Goal: Transaction & Acquisition: Purchase product/service

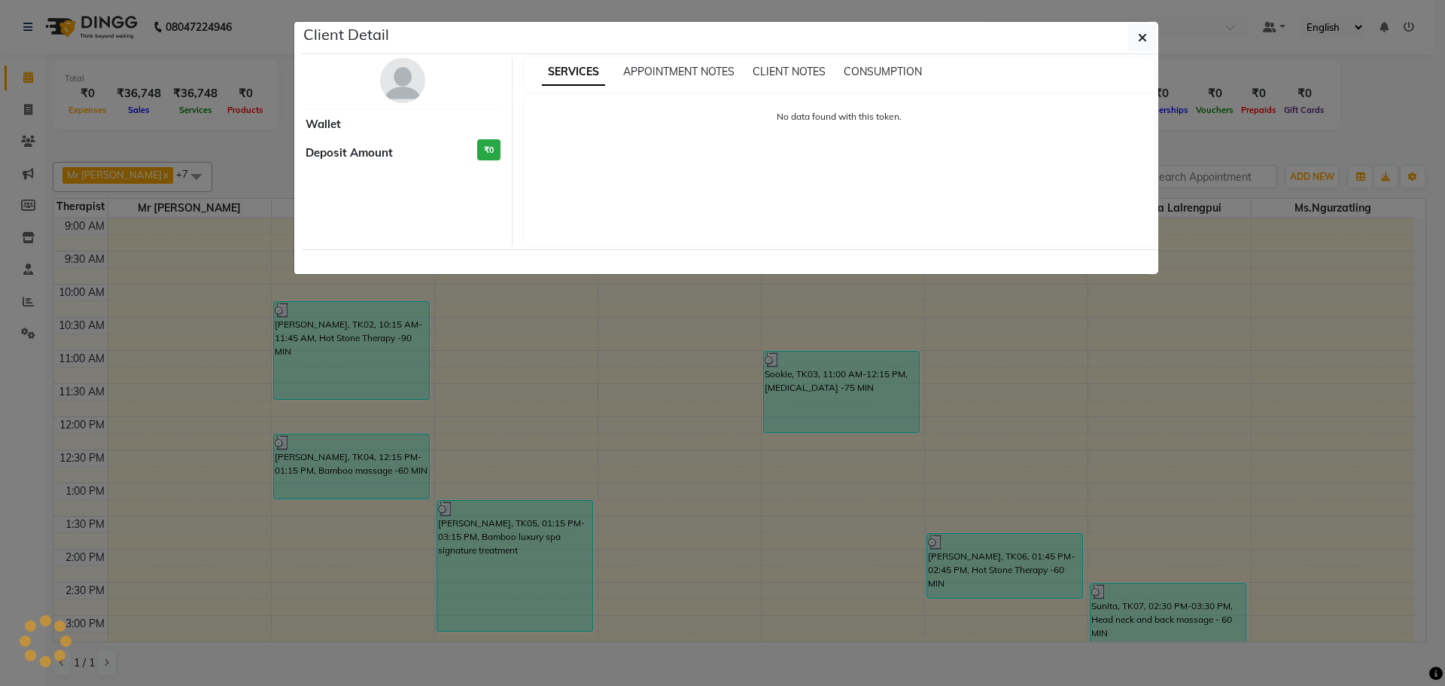
select select "7"
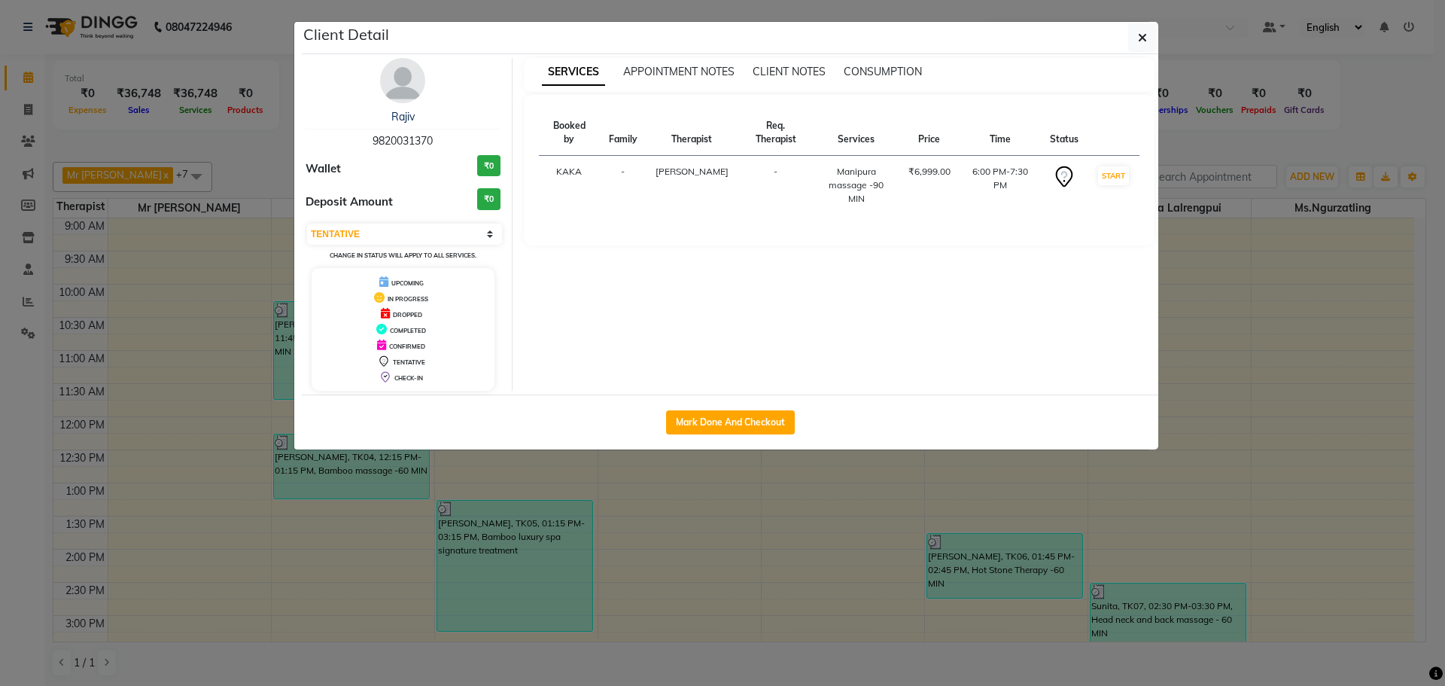
scroll to position [376, 0]
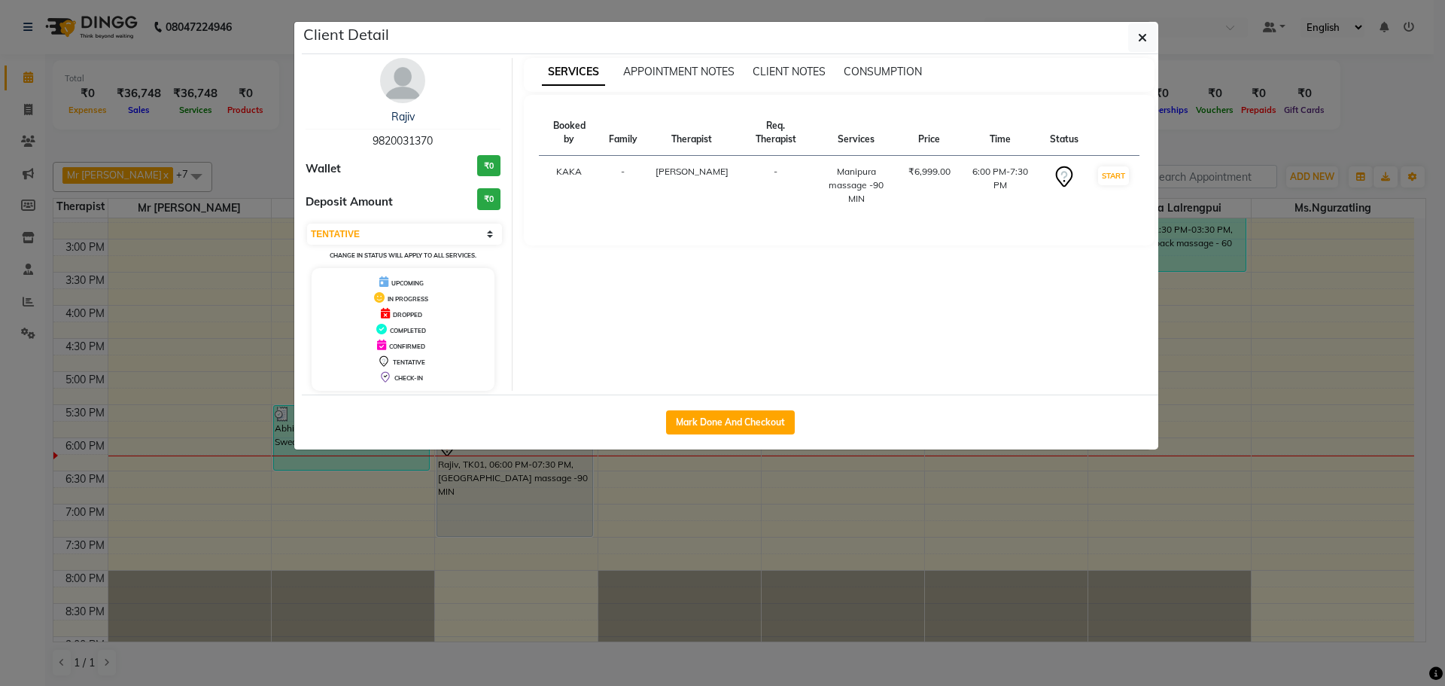
click at [1149, 37] on button "button" at bounding box center [1142, 37] width 29 height 29
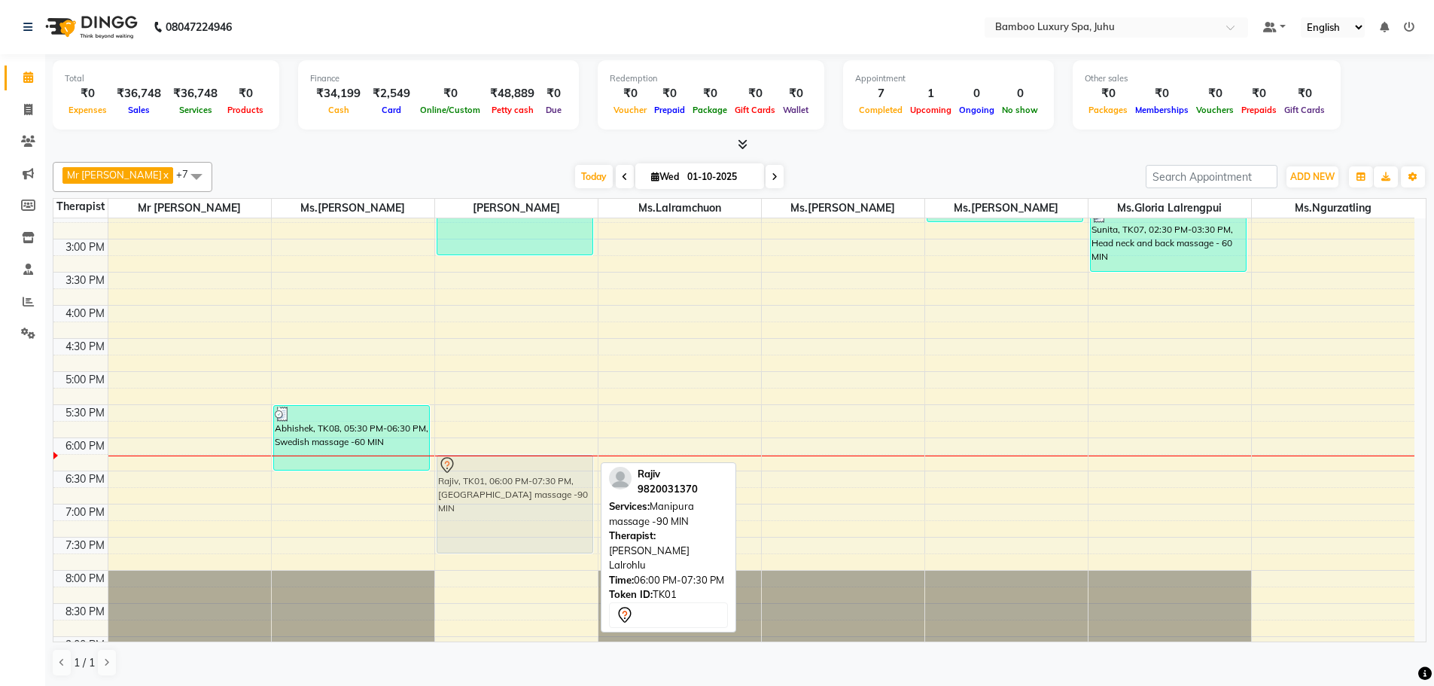
drag, startPoint x: 528, startPoint y: 495, endPoint x: 531, endPoint y: 519, distance: 24.2
click at [531, 519] on div "[PERSON_NAME], TK05, 01:15 PM-03:15 PM, Bamboo luxury spa signature treatment R…" at bounding box center [516, 305] width 163 height 927
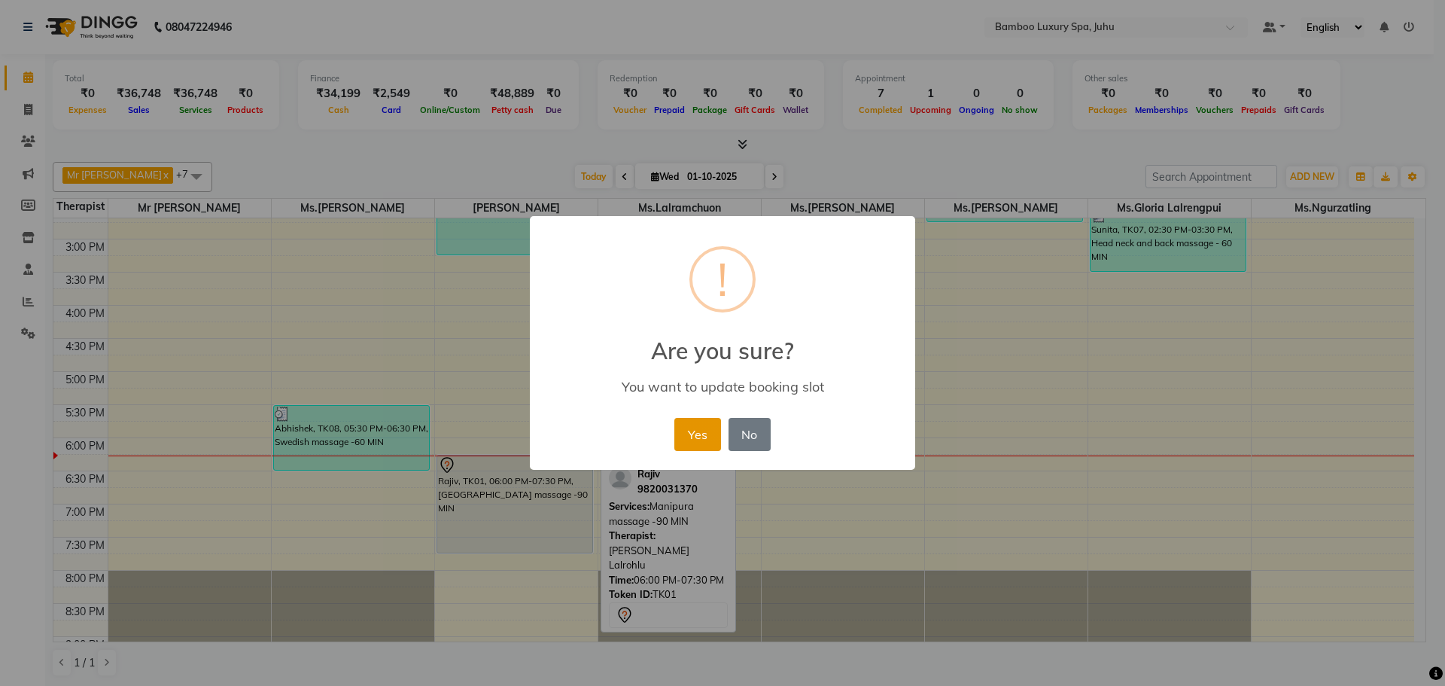
click at [705, 434] on button "Yes" at bounding box center [697, 434] width 46 height 33
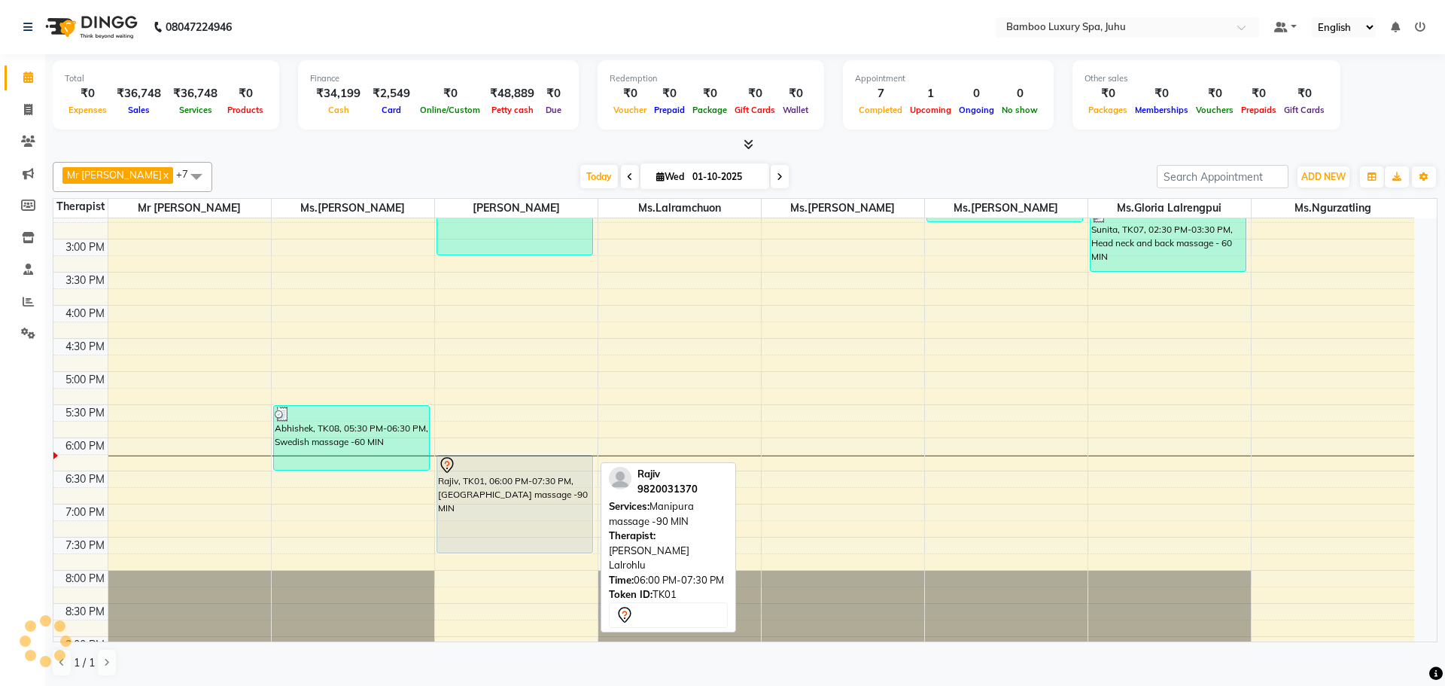
click at [532, 507] on div "Rajiv, TK01, 06:00 PM-07:30 PM, [GEOGRAPHIC_DATA] massage -90 MIN" at bounding box center [515, 503] width 156 height 97
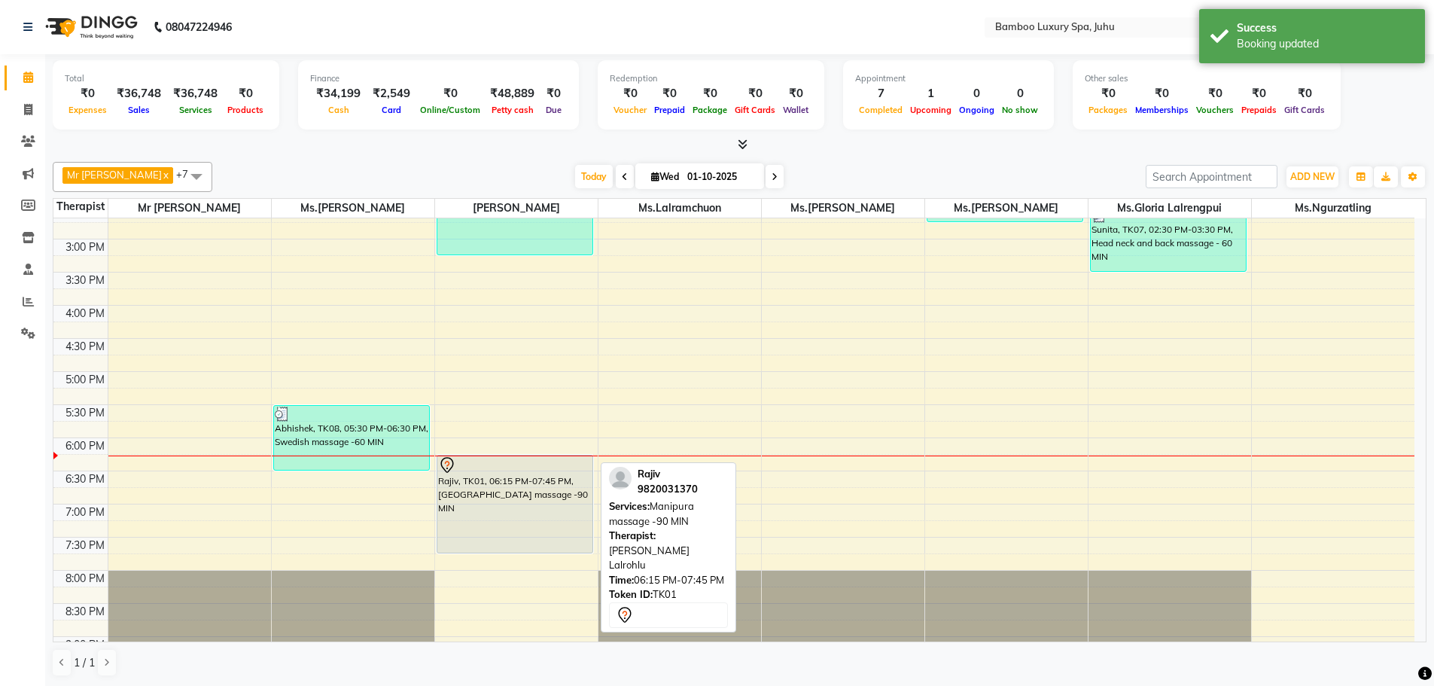
click at [519, 496] on div "Rajiv, TK01, 06:15 PM-07:45 PM, [GEOGRAPHIC_DATA] massage -90 MIN" at bounding box center [515, 503] width 156 height 97
select select "7"
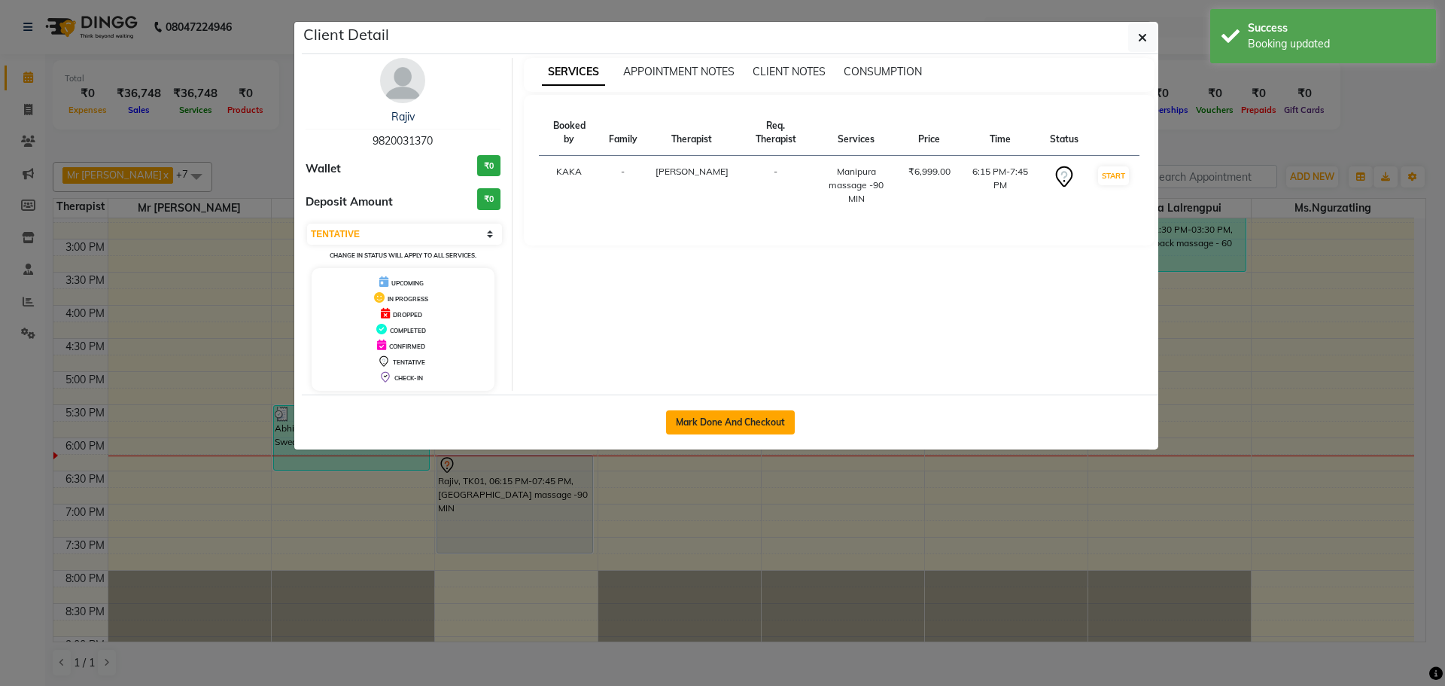
click at [695, 420] on button "Mark Done And Checkout" at bounding box center [730, 422] width 129 height 24
select select "service"
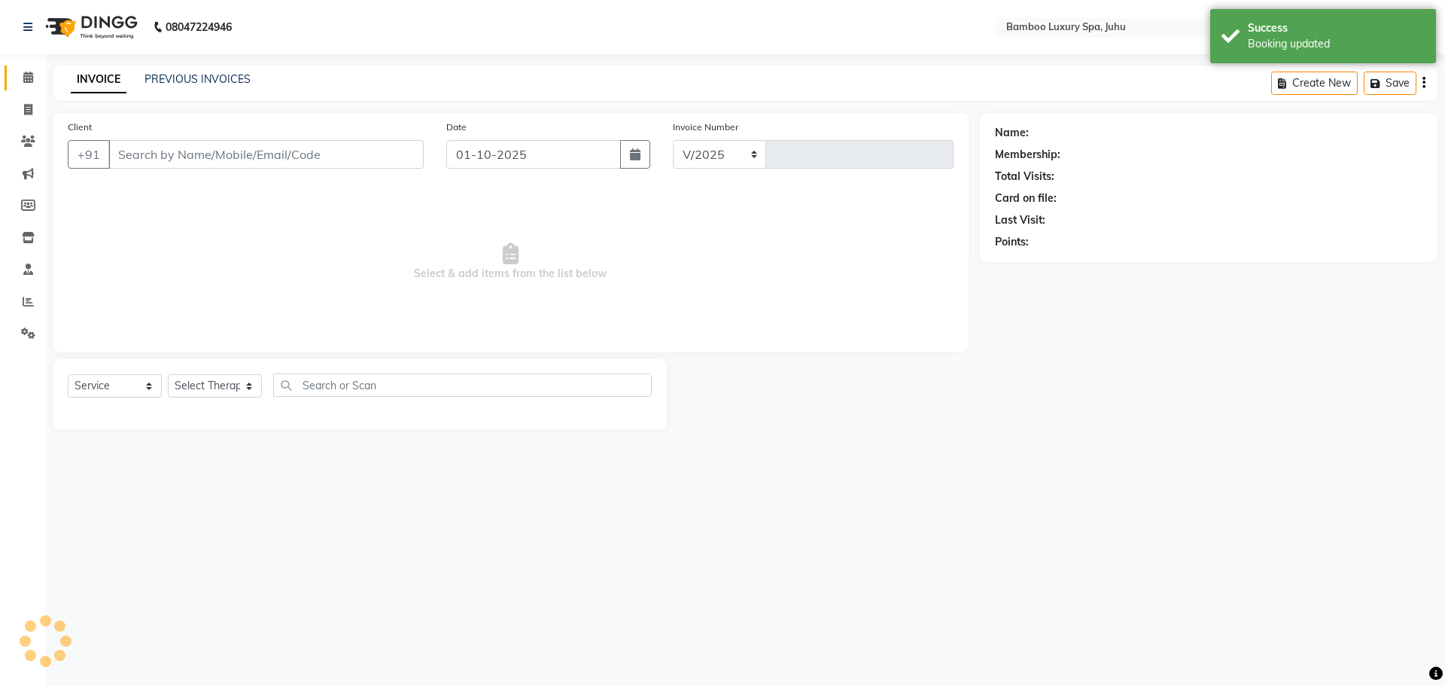
select select "8043"
type input "0794"
type input "98******70"
select select "75914"
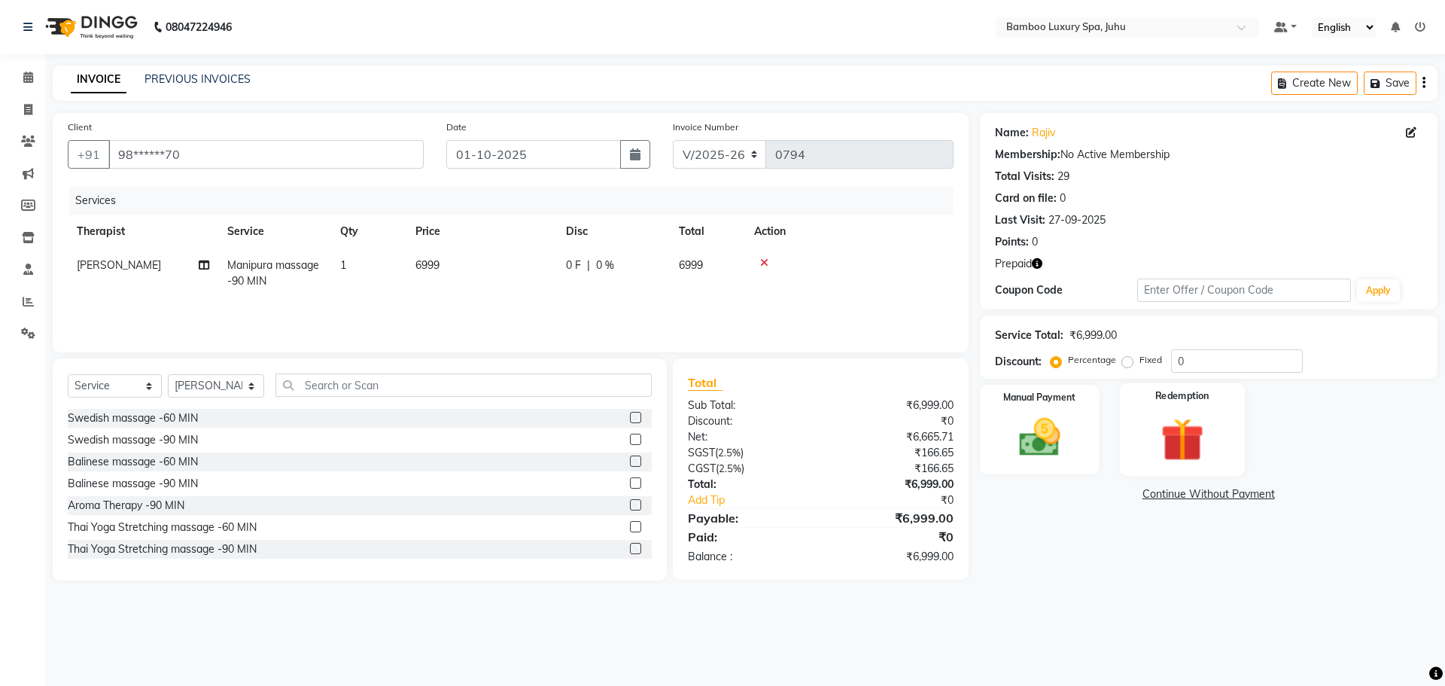
click at [1173, 426] on img at bounding box center [1182, 438] width 70 height 53
click at [1121, 497] on span "Prepaid 1" at bounding box center [1113, 495] width 49 height 17
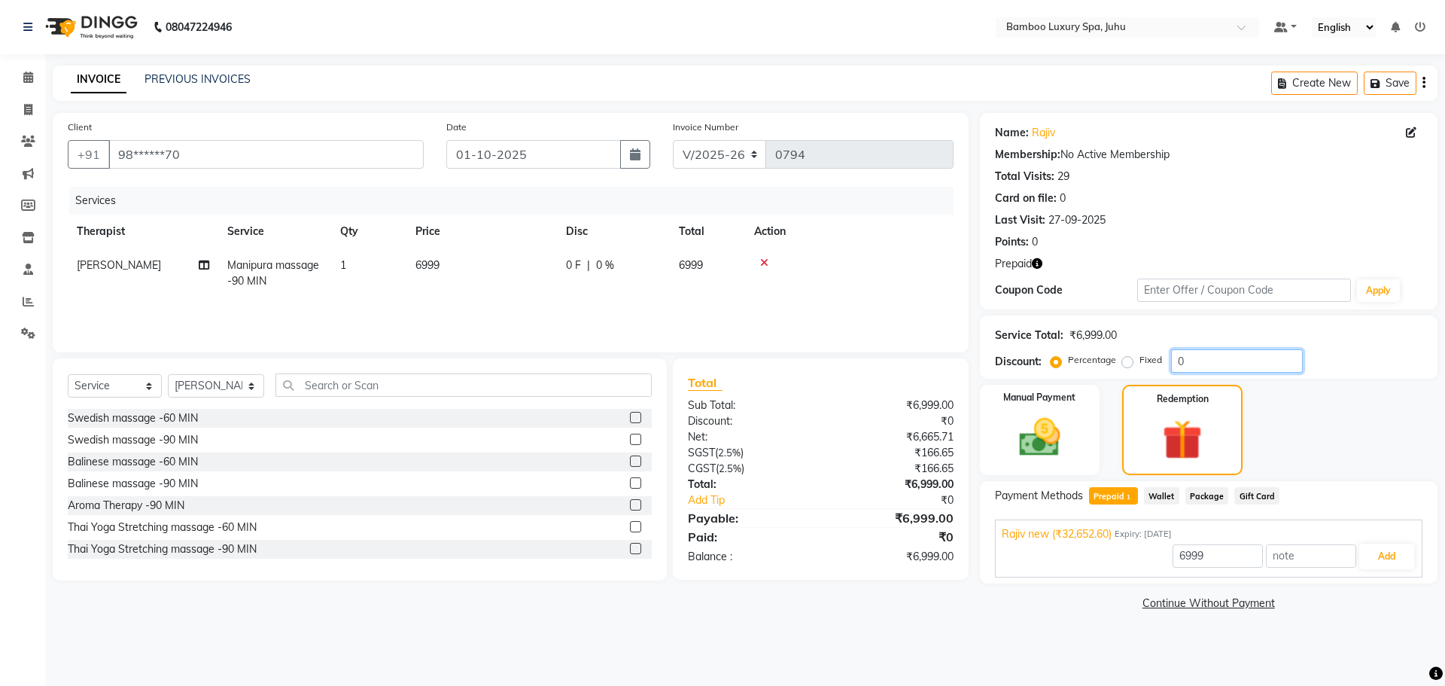
drag, startPoint x: 1196, startPoint y: 361, endPoint x: 1143, endPoint y: 361, distance: 52.7
click at [1143, 361] on div "Percentage Fixed 0" at bounding box center [1178, 360] width 249 height 23
type input "1"
type input "32652.6"
type input "15"
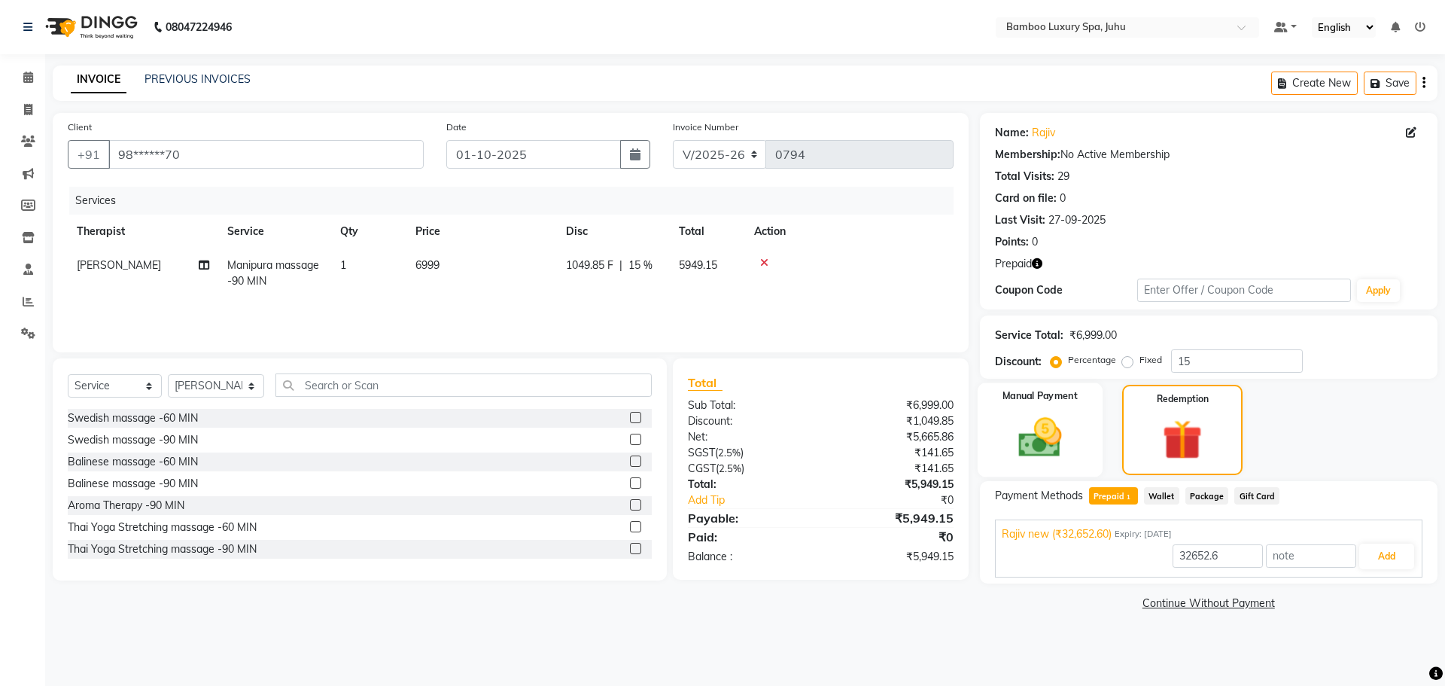
click at [1021, 425] on img at bounding box center [1040, 437] width 70 height 50
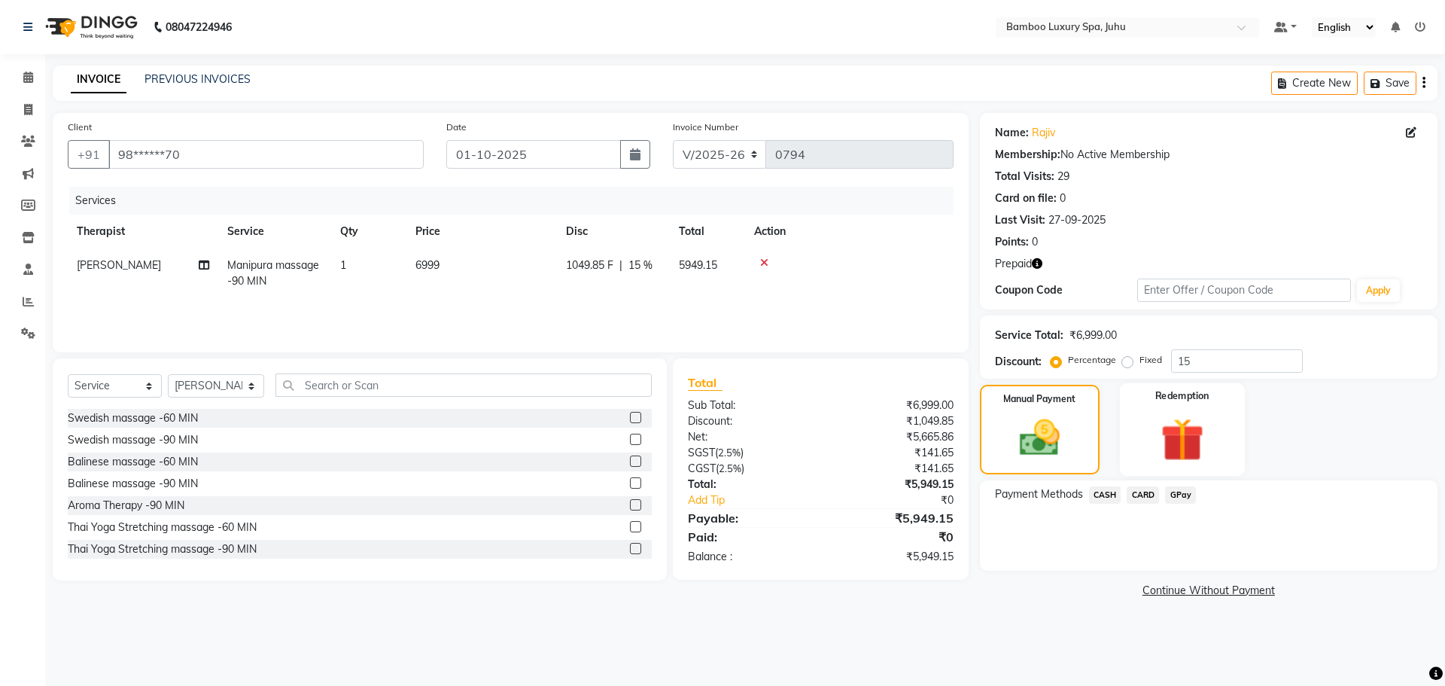
click at [1188, 434] on img at bounding box center [1182, 438] width 70 height 53
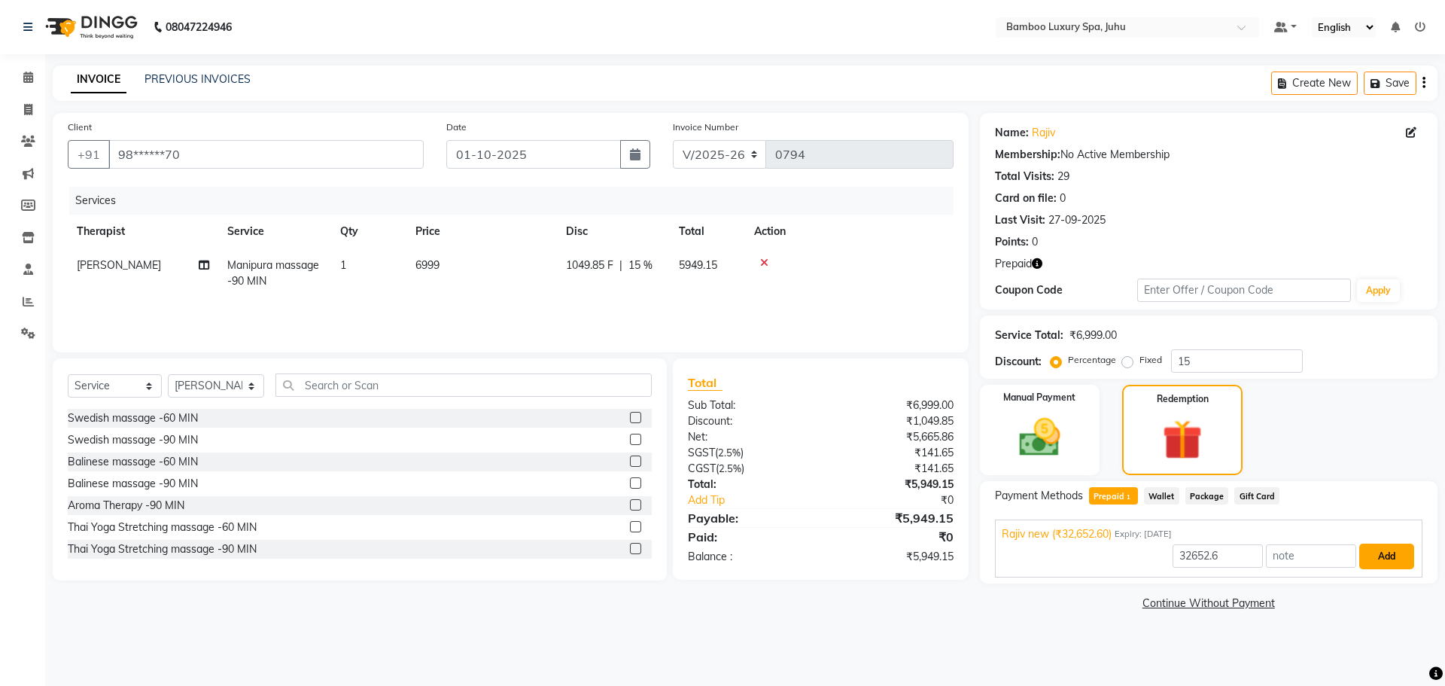
click at [1382, 555] on button "Add" at bounding box center [1386, 556] width 55 height 26
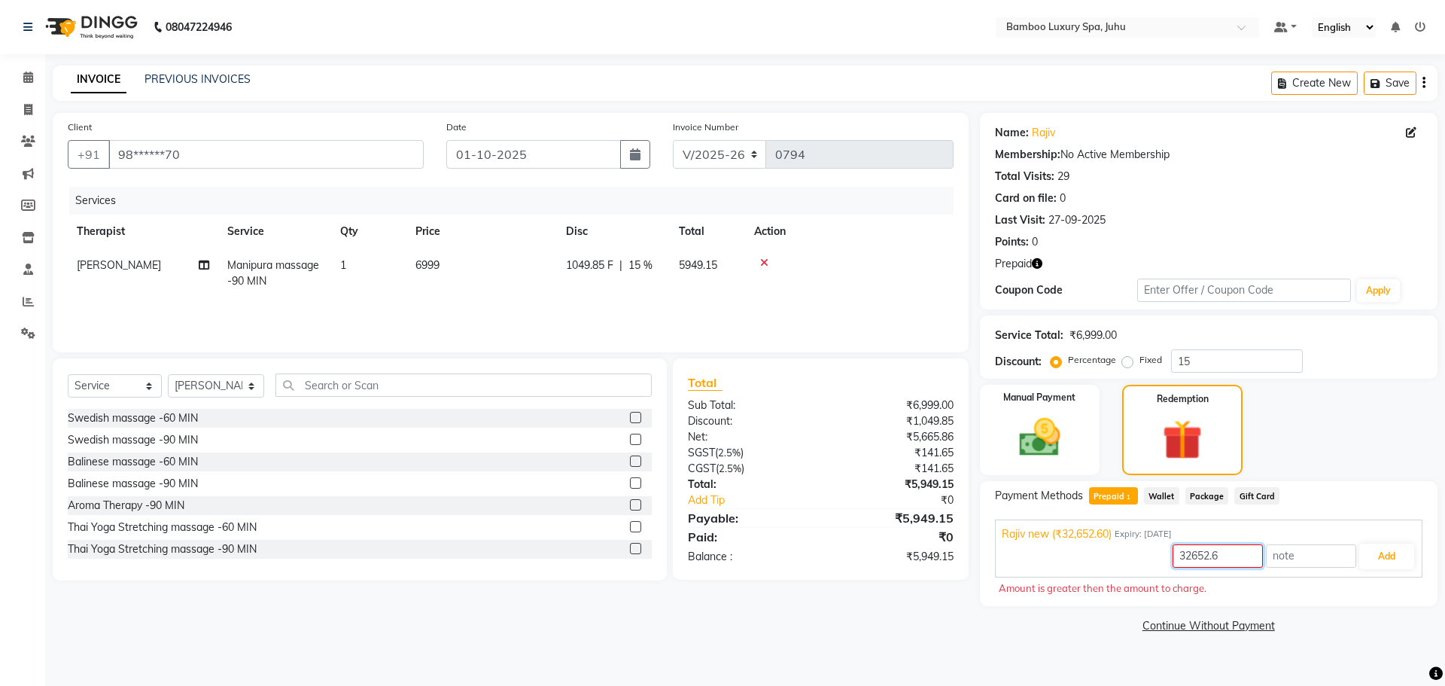
drag, startPoint x: 1228, startPoint y: 558, endPoint x: 1152, endPoint y: 555, distance: 76.1
click at [1152, 555] on div "32652.6 Add" at bounding box center [1209, 556] width 414 height 29
drag, startPoint x: 1204, startPoint y: 359, endPoint x: 1137, endPoint y: 365, distance: 67.3
click at [1137, 365] on div "Percentage Fixed 15" at bounding box center [1178, 360] width 249 height 23
type input "1"
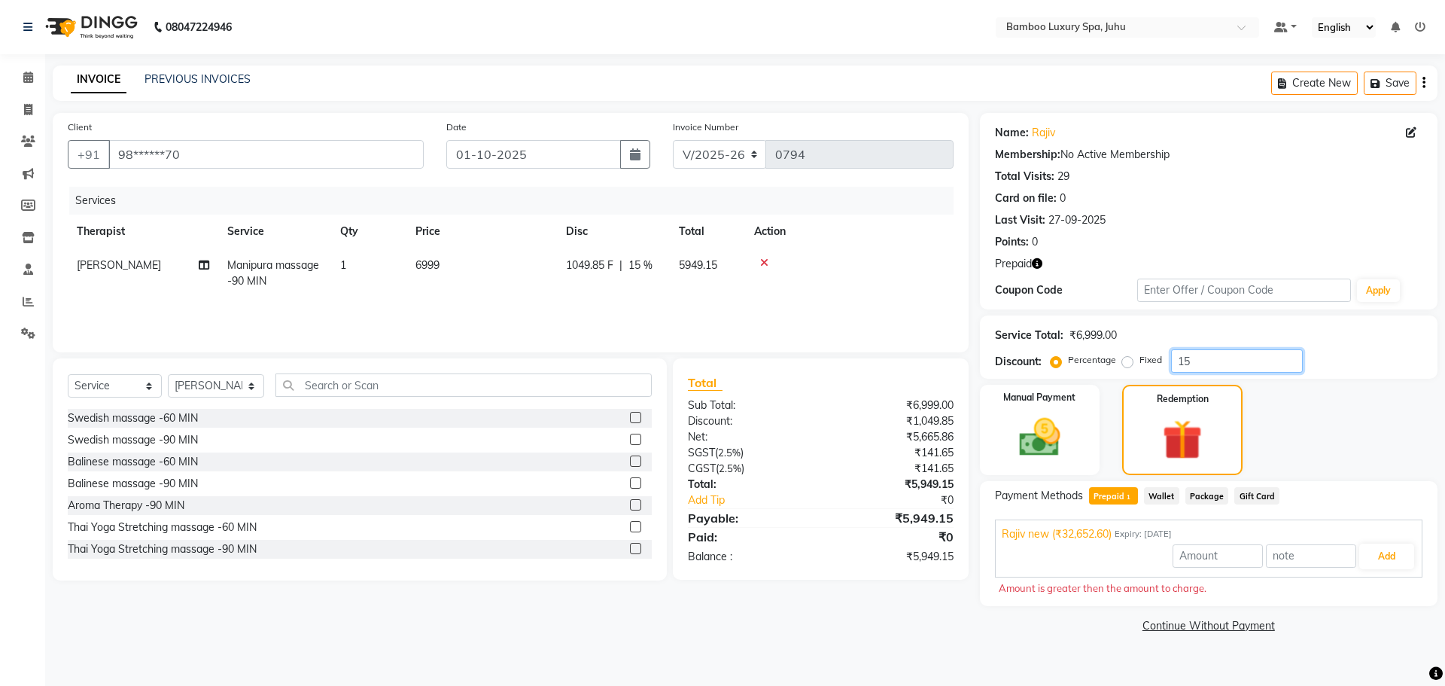
type input "32652.6"
type input "15"
click at [25, 72] on icon at bounding box center [28, 77] width 10 height 11
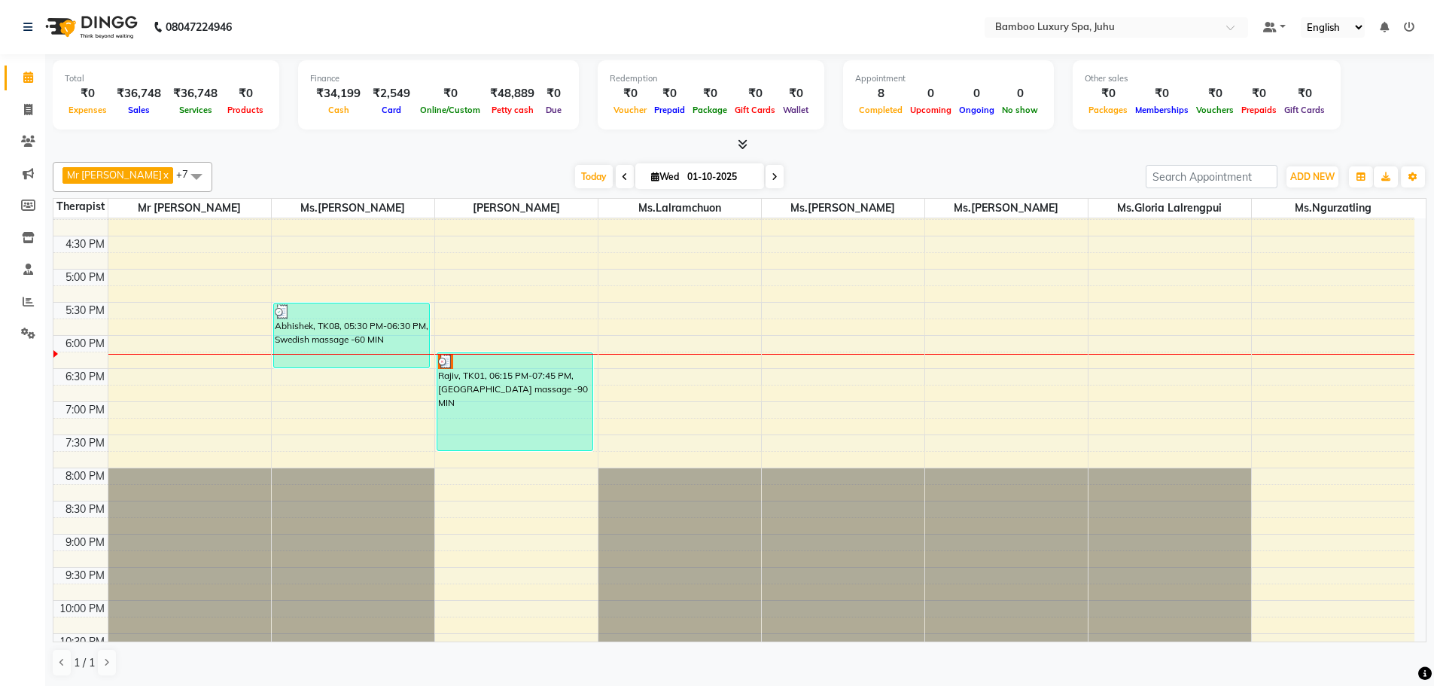
scroll to position [504, 0]
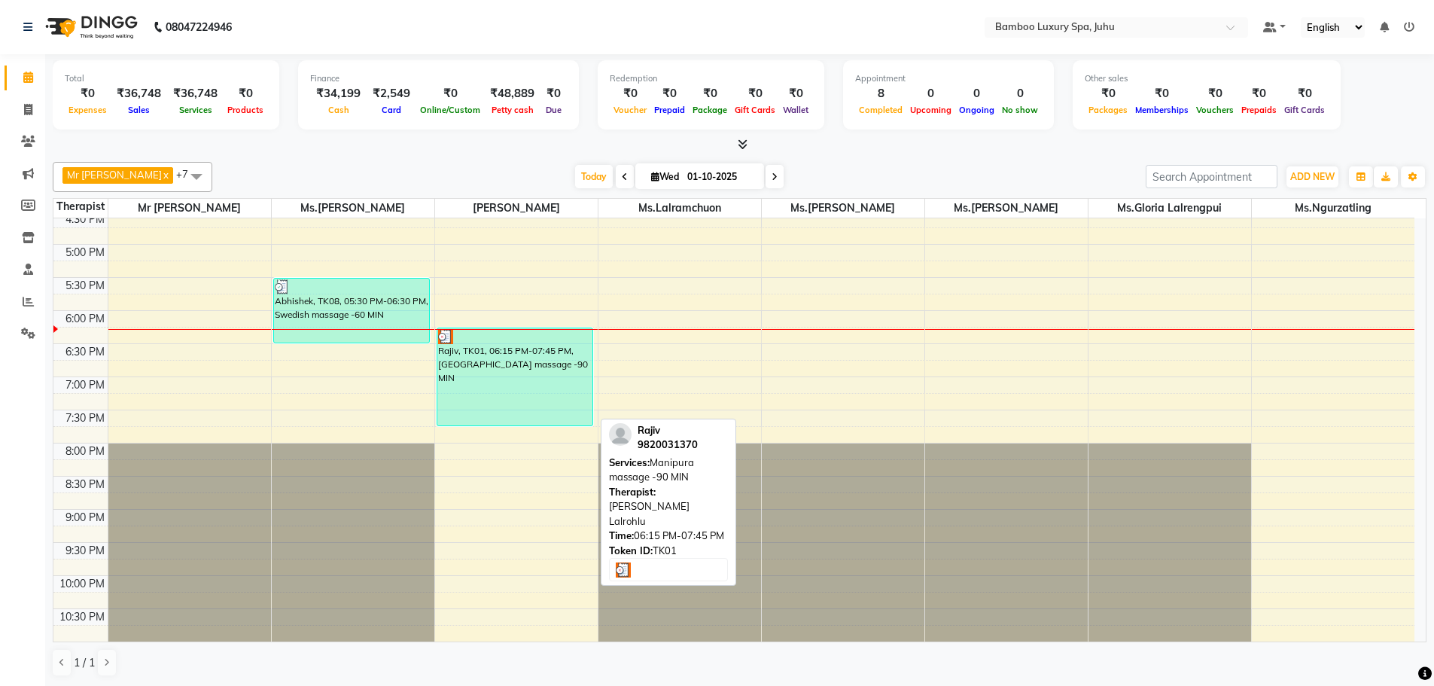
click at [534, 399] on div "Rajiv, TK01, 06:15 PM-07:45 PM, [GEOGRAPHIC_DATA] massage -90 MIN" at bounding box center [515, 376] width 156 height 97
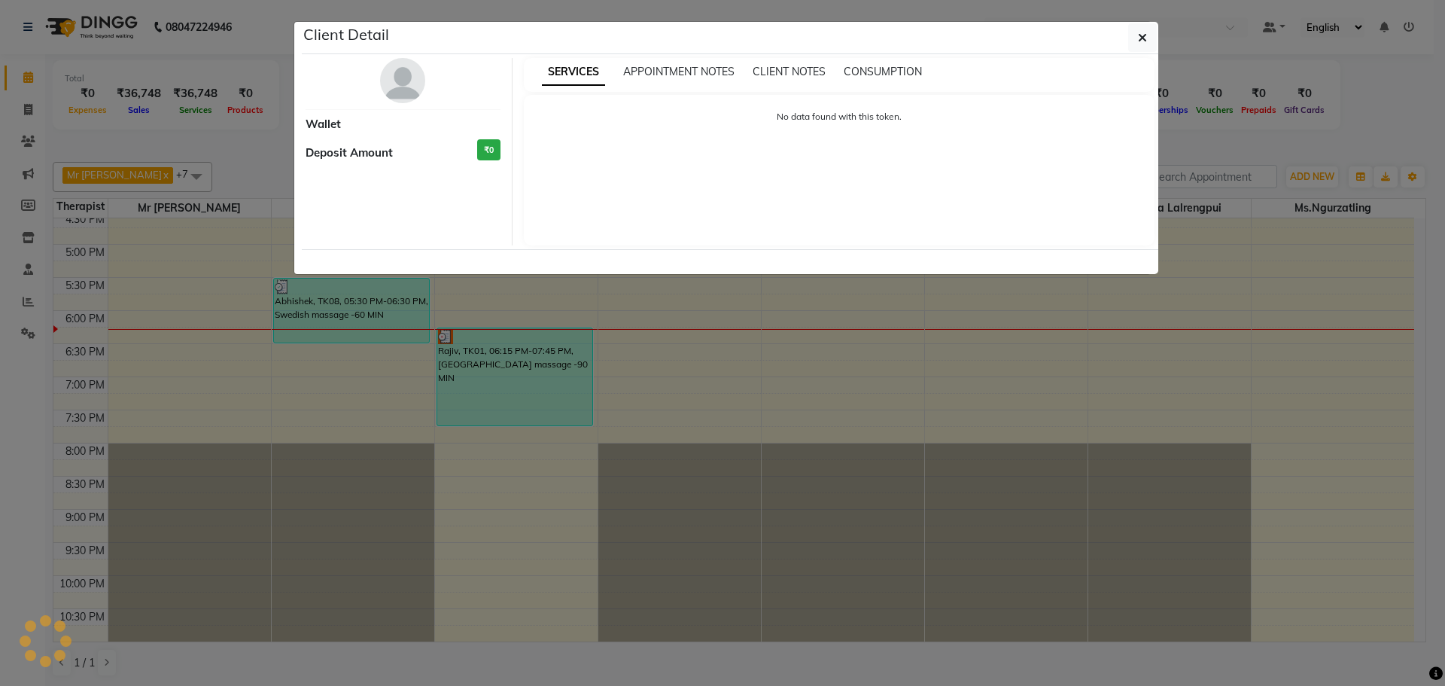
select select "3"
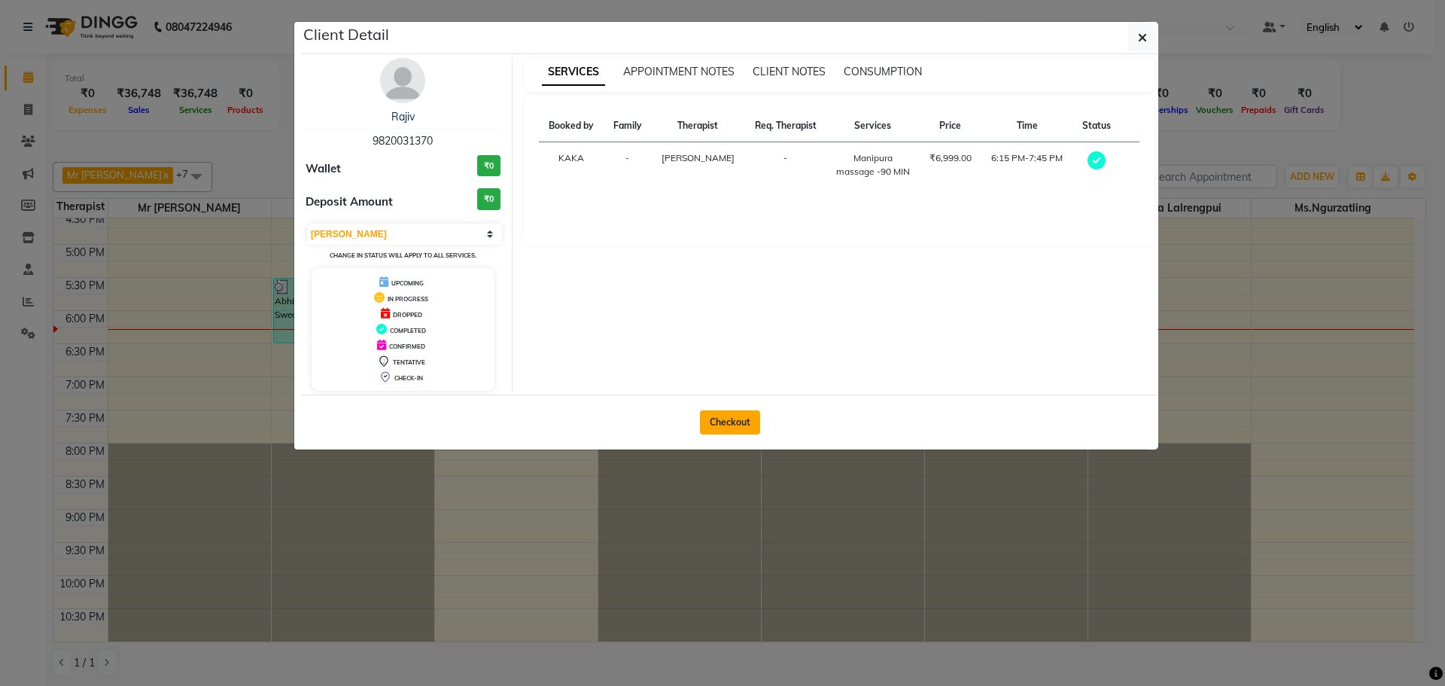
click at [746, 425] on button "Checkout" at bounding box center [730, 422] width 60 height 24
select select "service"
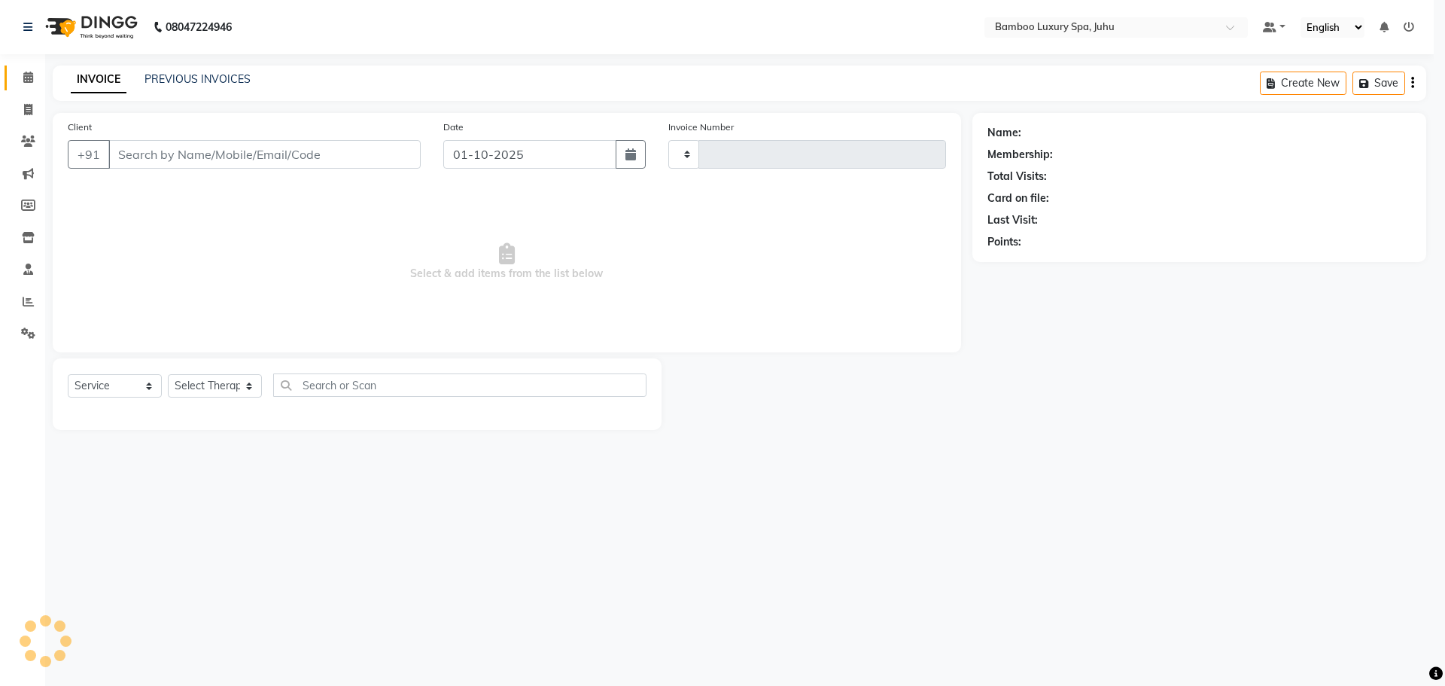
type input "0794"
select select "8043"
type input "98******70"
select select "75914"
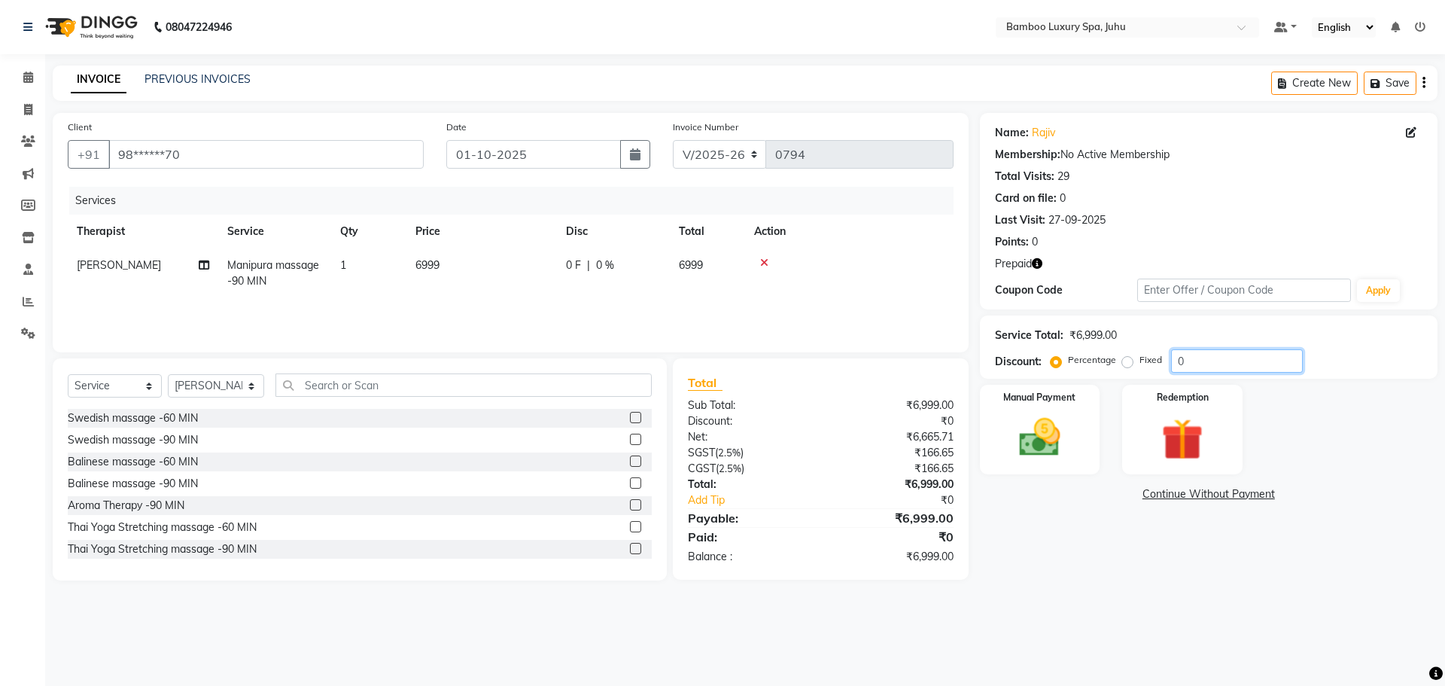
drag, startPoint x: 1198, startPoint y: 361, endPoint x: 1121, endPoint y: 365, distance: 76.9
click at [1121, 365] on div "Percentage Fixed 0" at bounding box center [1178, 360] width 249 height 23
type input "15"
click at [1203, 422] on img at bounding box center [1182, 438] width 70 height 53
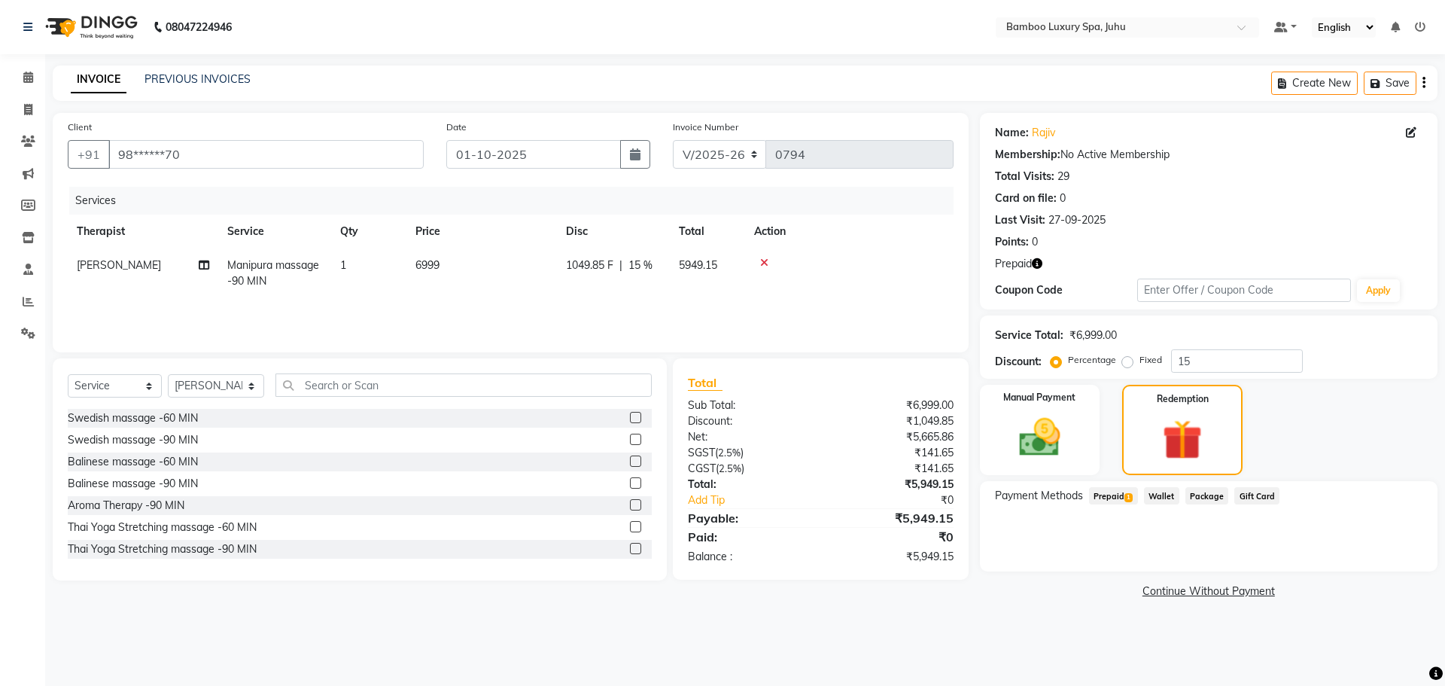
click at [1109, 496] on span "Prepaid 1" at bounding box center [1113, 495] width 49 height 17
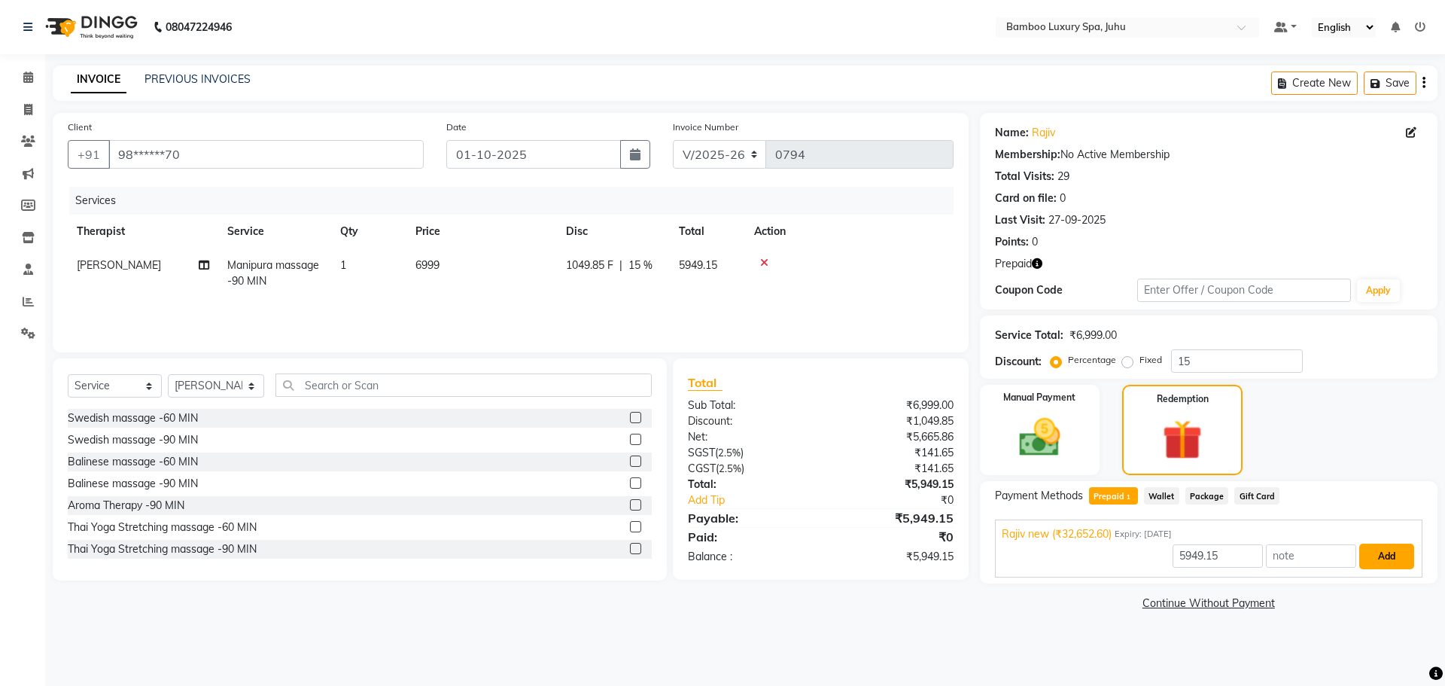
click at [1379, 562] on button "Add" at bounding box center [1386, 556] width 55 height 26
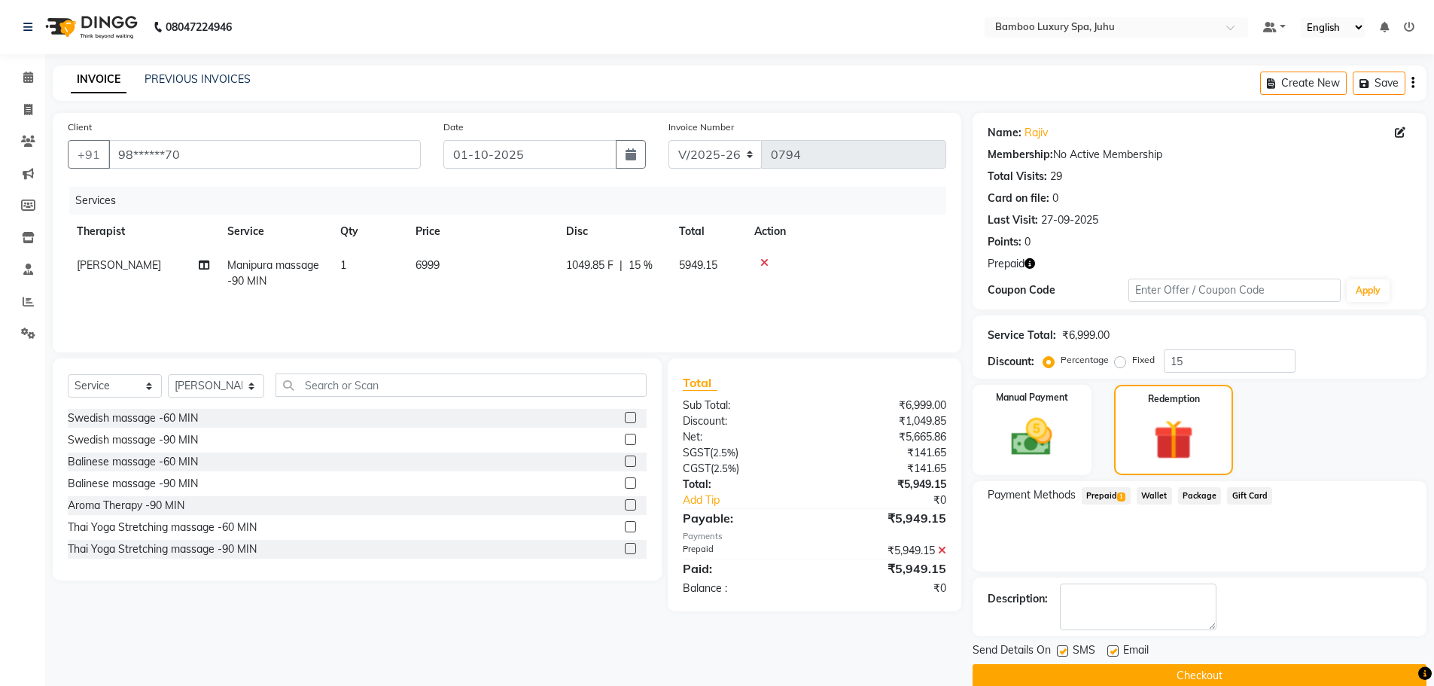
click at [1109, 648] on label at bounding box center [1112, 650] width 11 height 11
click at [1109, 648] on input "checkbox" at bounding box center [1112, 652] width 10 height 10
checkbox input "false"
click at [1080, 671] on button "Checkout" at bounding box center [1199, 675] width 454 height 23
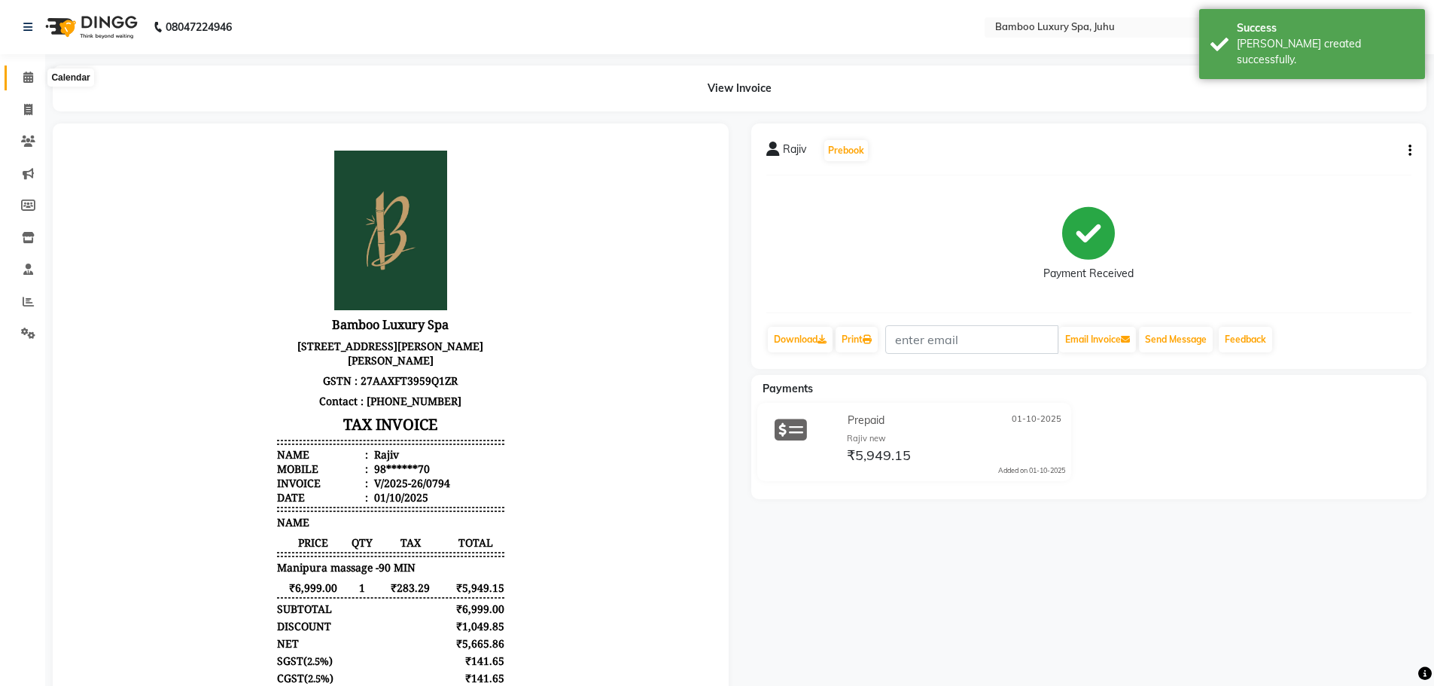
click at [25, 74] on icon at bounding box center [28, 77] width 10 height 11
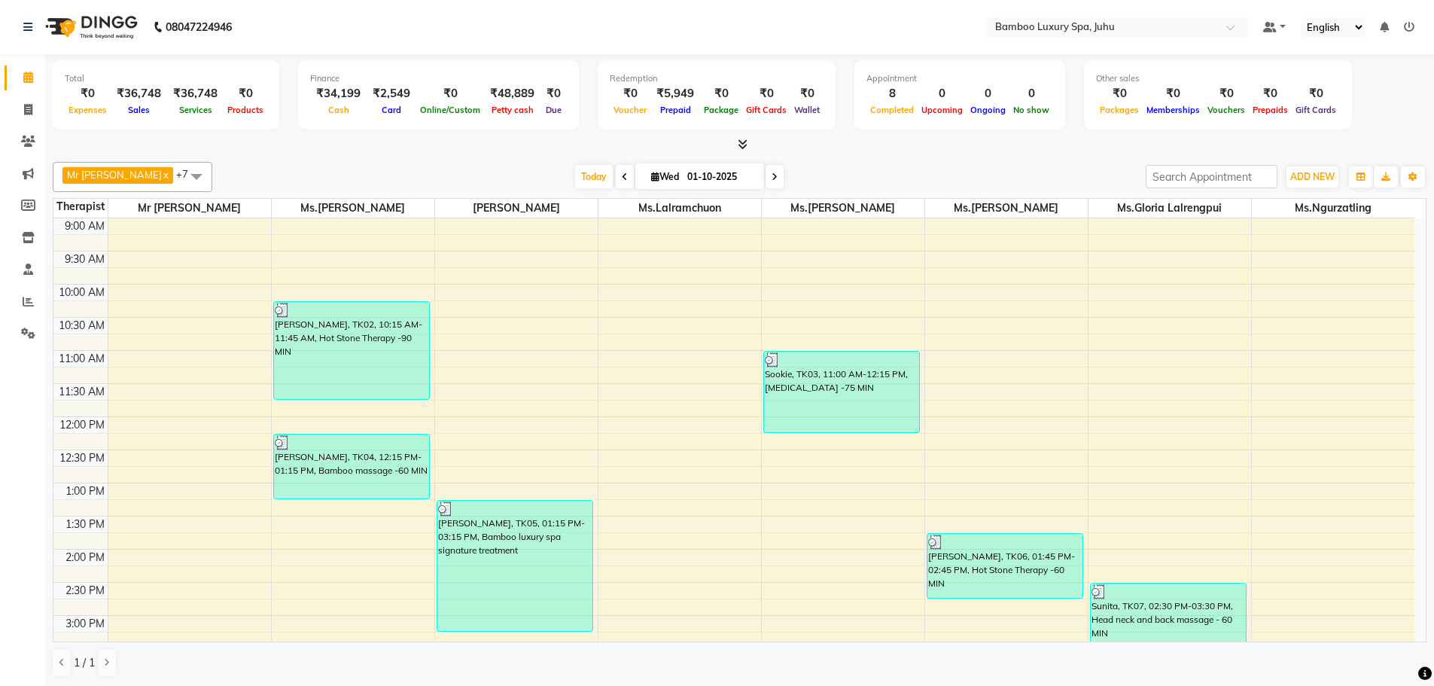
scroll to position [452, 0]
